Goal: Task Accomplishment & Management: Use online tool/utility

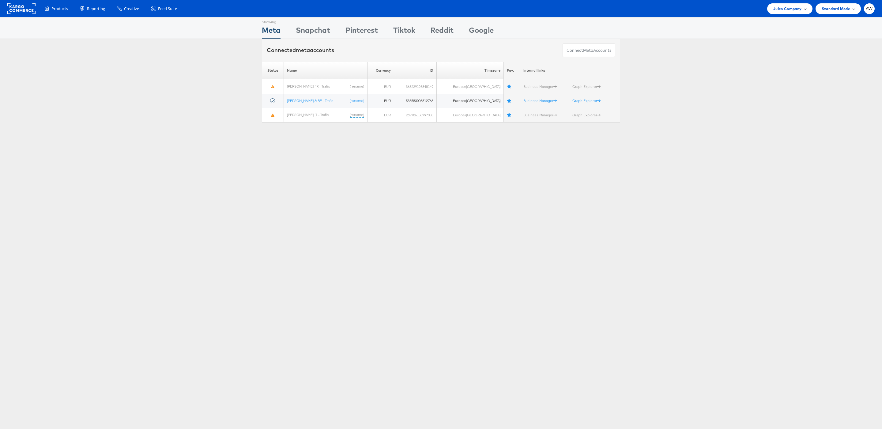
click at [784, 12] on div "Jules Company" at bounding box center [789, 8] width 45 height 11
click at [764, 106] on link "JD Sports" at bounding box center [767, 104] width 79 height 6
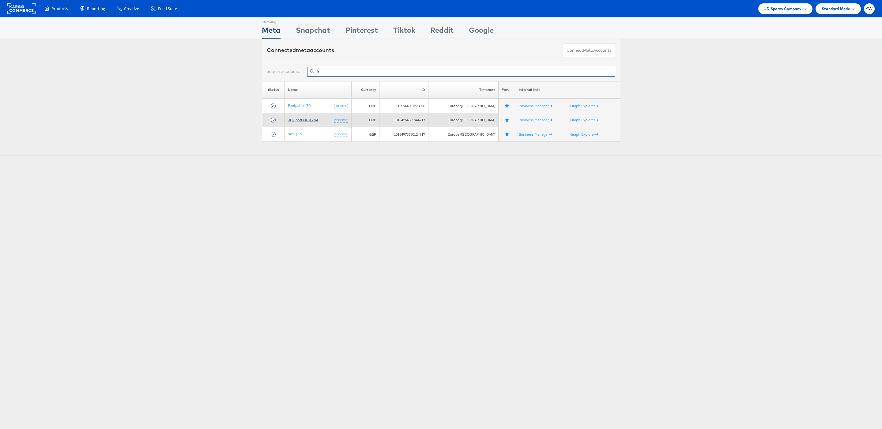
type input "fr"
click at [308, 121] on link "JD Sports (FR) - SA" at bounding box center [303, 120] width 30 height 5
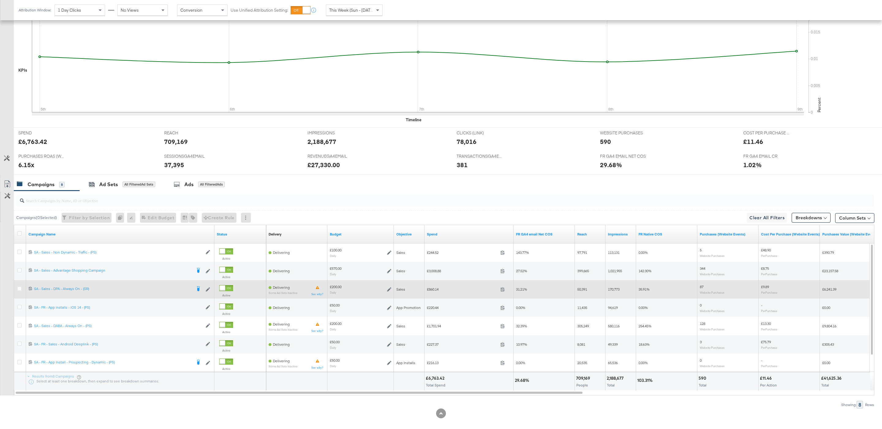
scroll to position [149, 0]
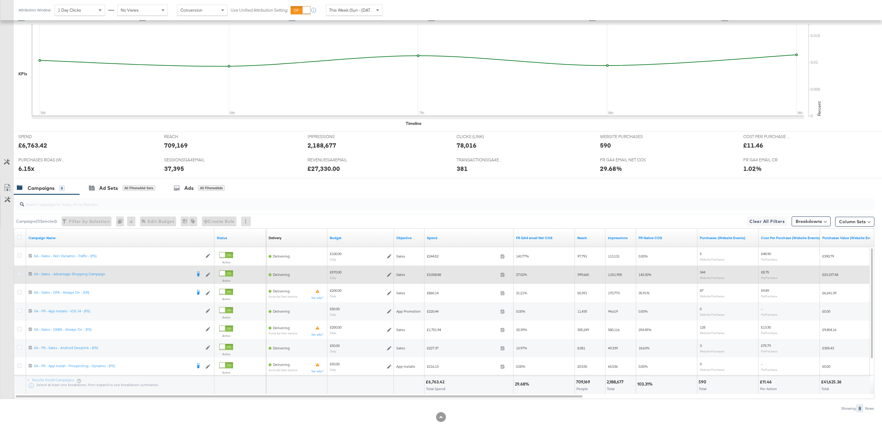
click at [20, 275] on icon at bounding box center [19, 273] width 5 height 5
click at [0, 0] on input "checkbox" at bounding box center [0, 0] width 0 height 0
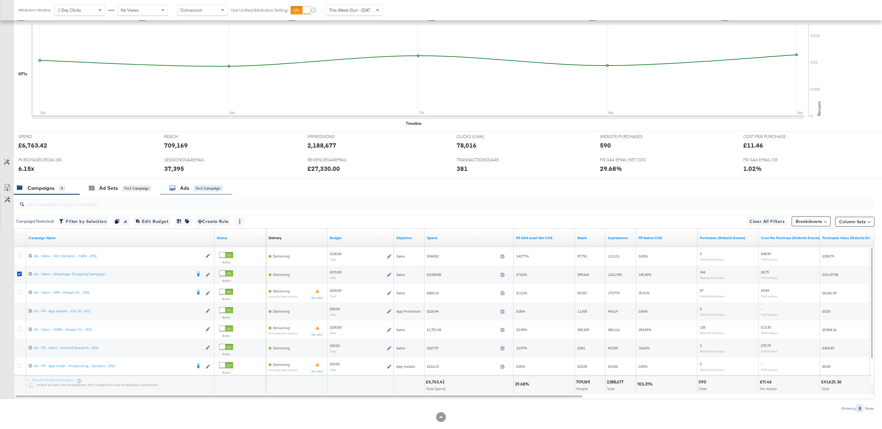
click at [210, 190] on div "for 1 Campaign" at bounding box center [208, 188] width 28 height 6
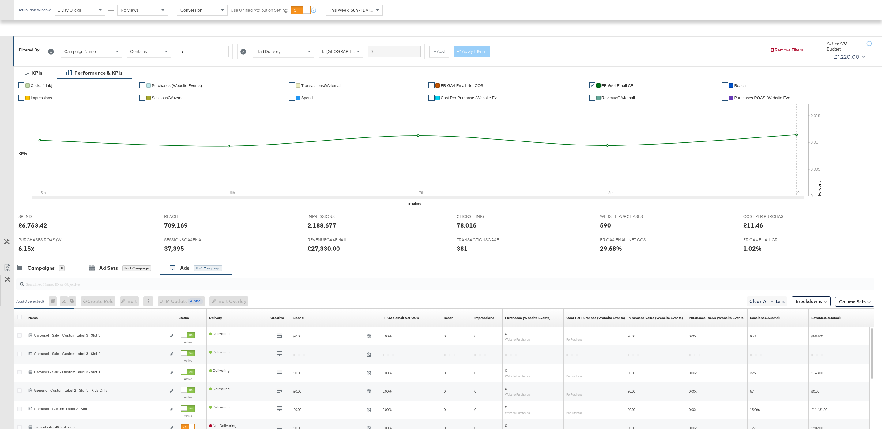
scroll to position [161, 0]
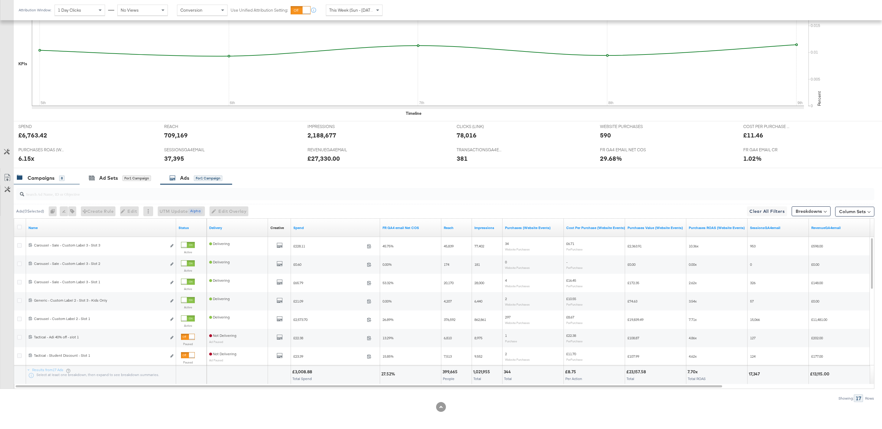
click at [43, 180] on div "Campaigns" at bounding box center [41, 177] width 27 height 7
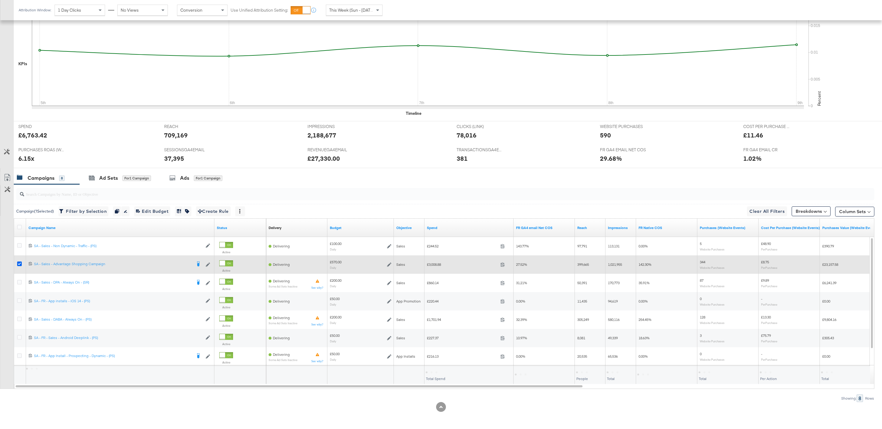
click at [18, 263] on icon at bounding box center [19, 263] width 5 height 5
click at [0, 0] on input "checkbox" at bounding box center [0, 0] width 0 height 0
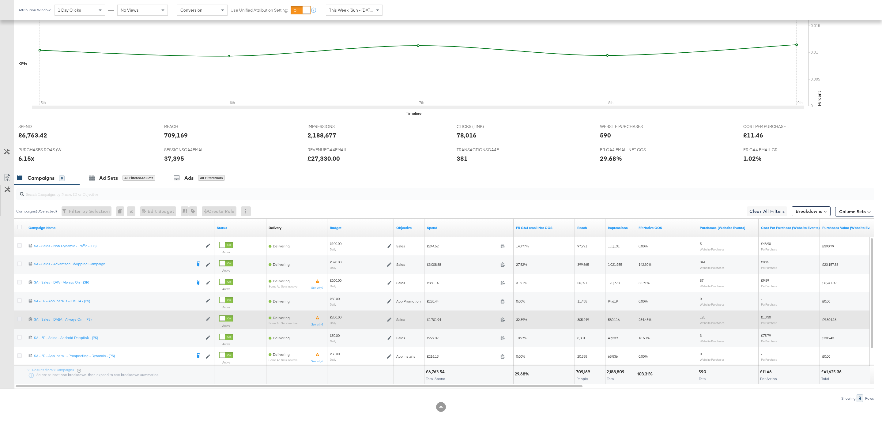
click at [21, 317] on icon at bounding box center [19, 318] width 5 height 5
click at [0, 0] on input "checkbox" at bounding box center [0, 0] width 0 height 0
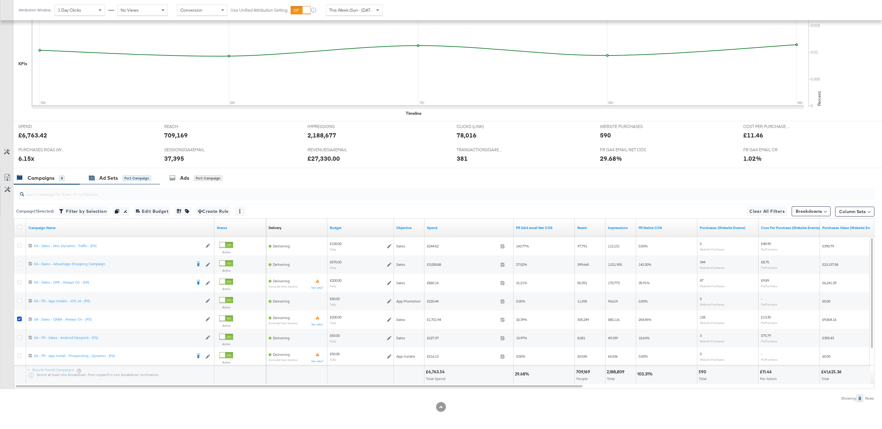
click at [142, 177] on div "for 1 Campaign" at bounding box center [136, 178] width 28 height 6
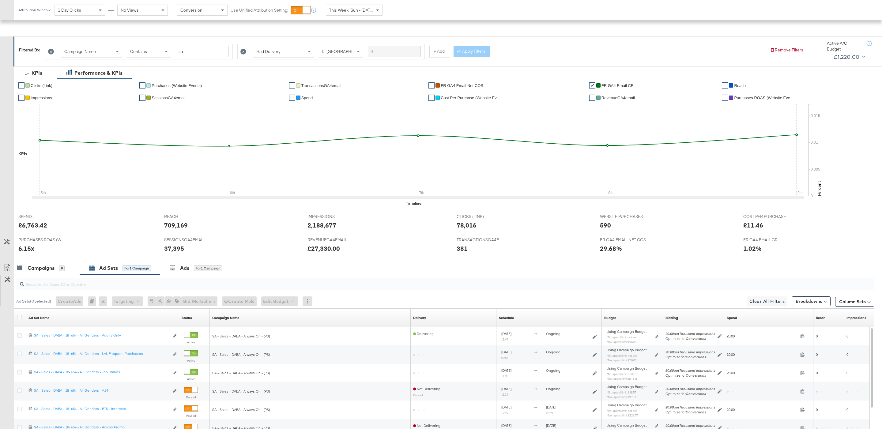
scroll to position [151, 0]
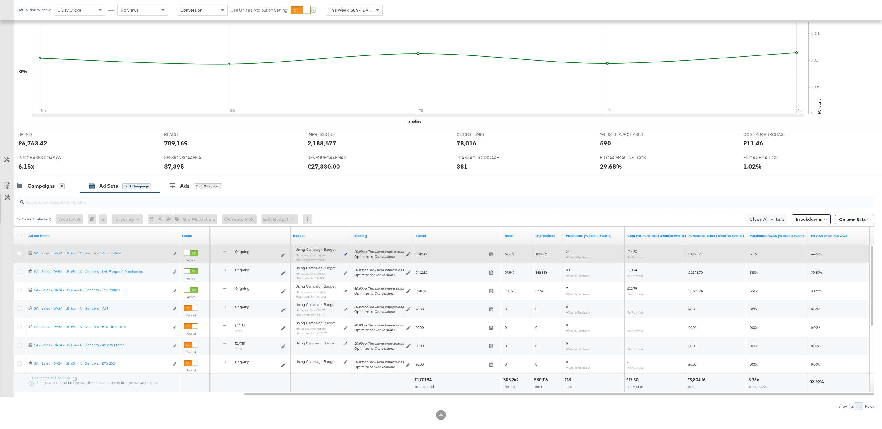
click at [344, 254] on icon at bounding box center [345, 254] width 3 height 3
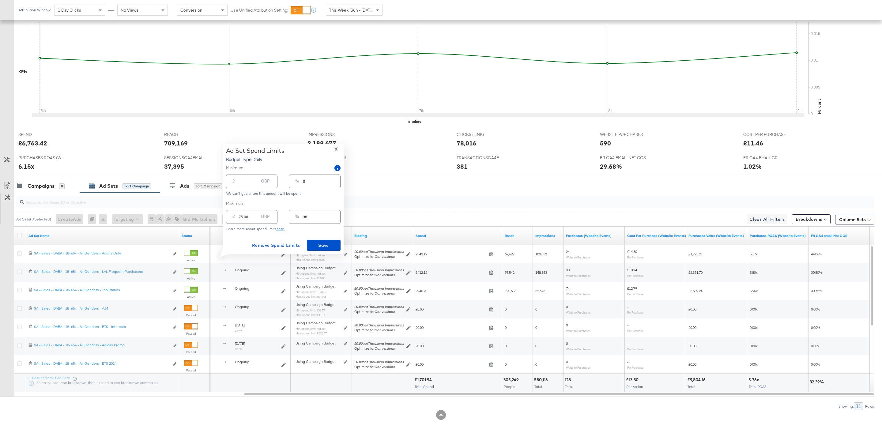
click at [325, 212] on input "38" at bounding box center [321, 214] width 37 height 13
type input "3"
type input "6.00"
type input "30"
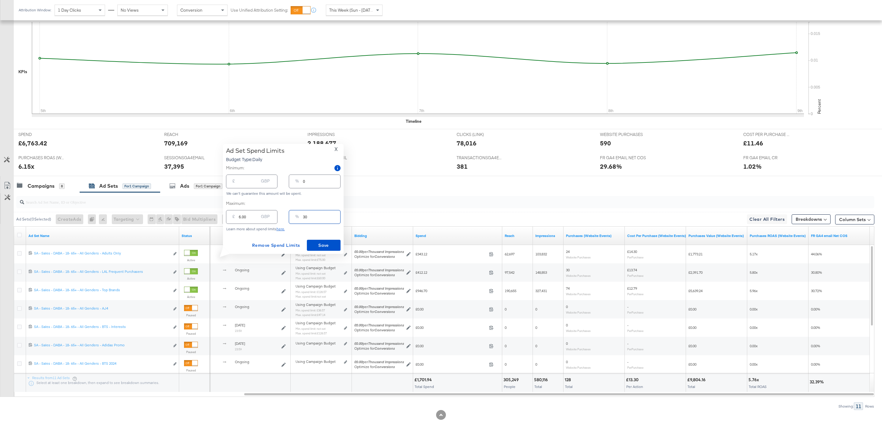
type input "60.00"
type input "3"
type input "6.00"
type input "32"
type input "64.00"
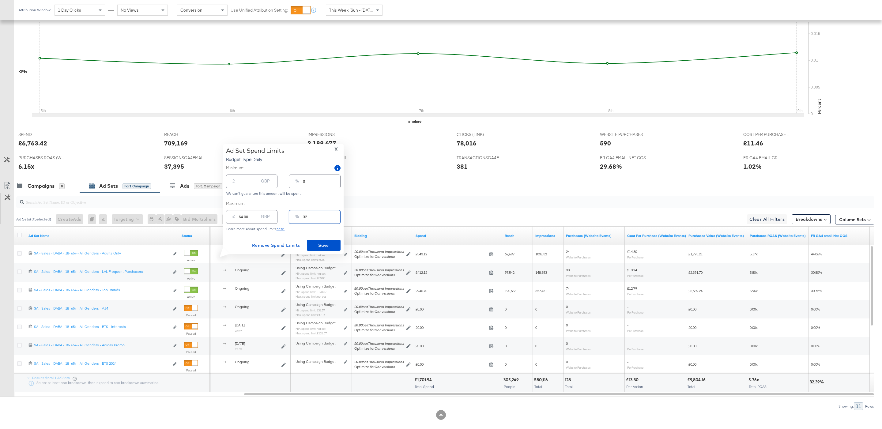
type input "325"
type input "650.00"
click at [306, 217] on input "325" at bounding box center [321, 214] width 37 height 13
type input "25"
type input "50.00"
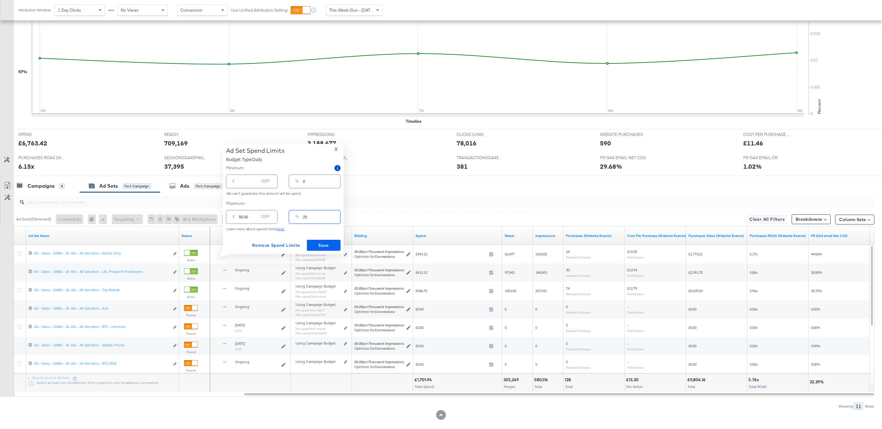
type input "25"
click at [320, 242] on span "Save" at bounding box center [323, 246] width 29 height 8
